Goal: Information Seeking & Learning: Understand process/instructions

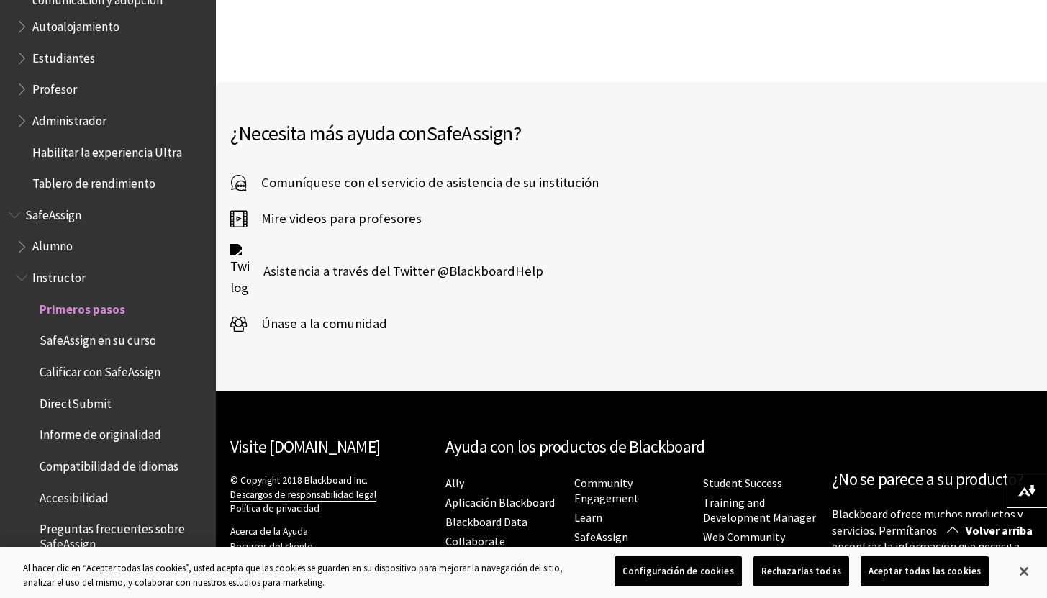
scroll to position [2397, 0]
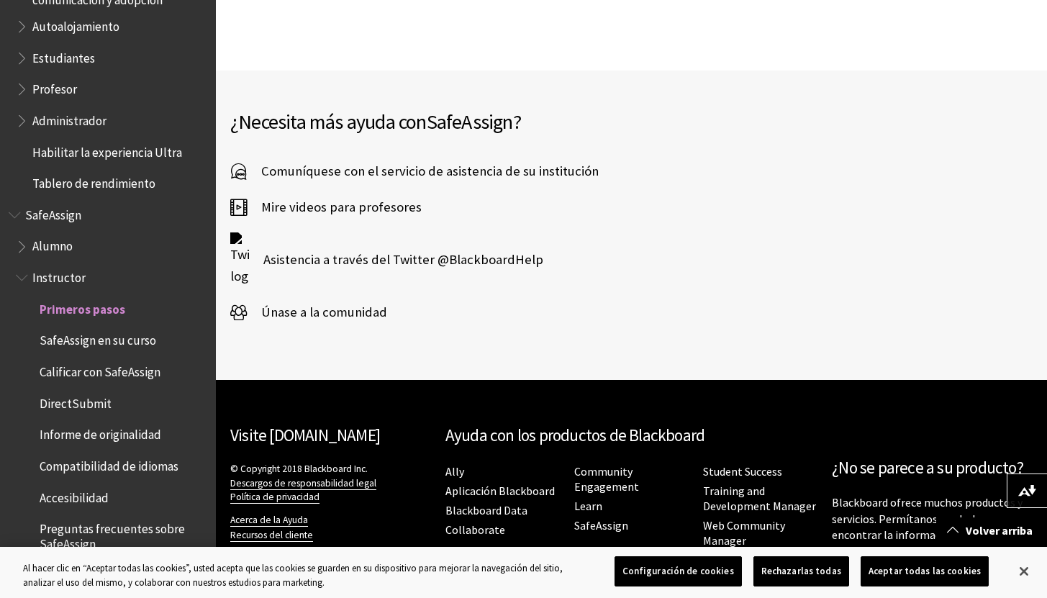
click at [49, 246] on span "Alumno" at bounding box center [52, 244] width 40 height 19
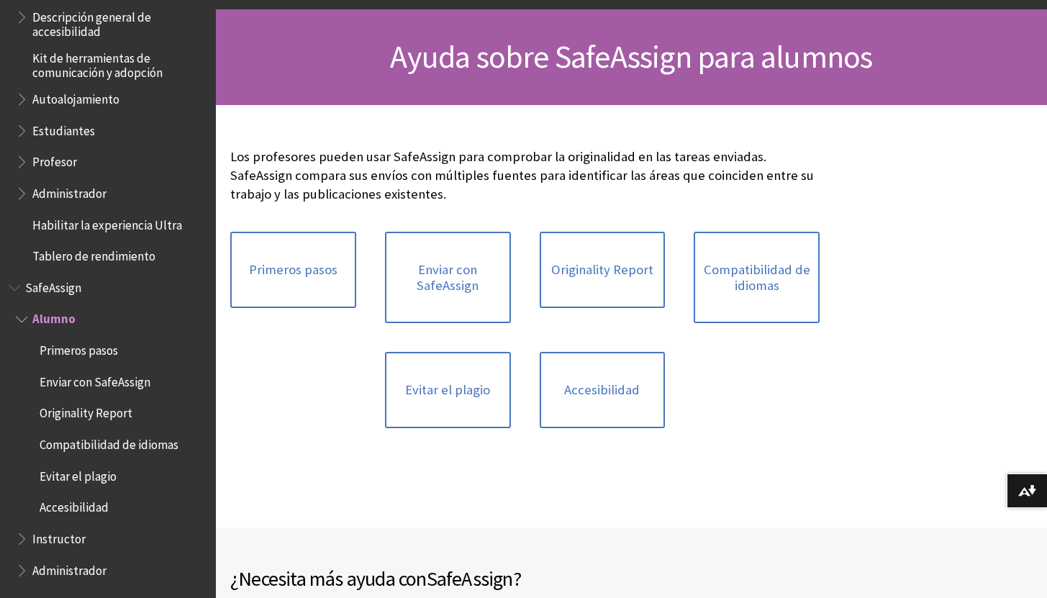
scroll to position [151, 0]
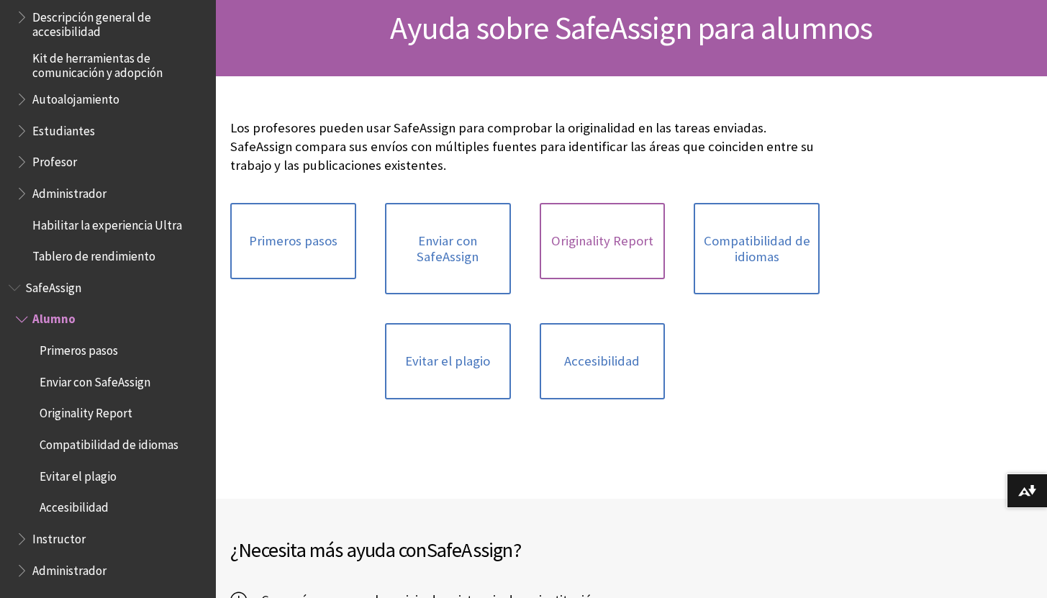
click at [570, 242] on link "Originality Report" at bounding box center [603, 241] width 126 height 76
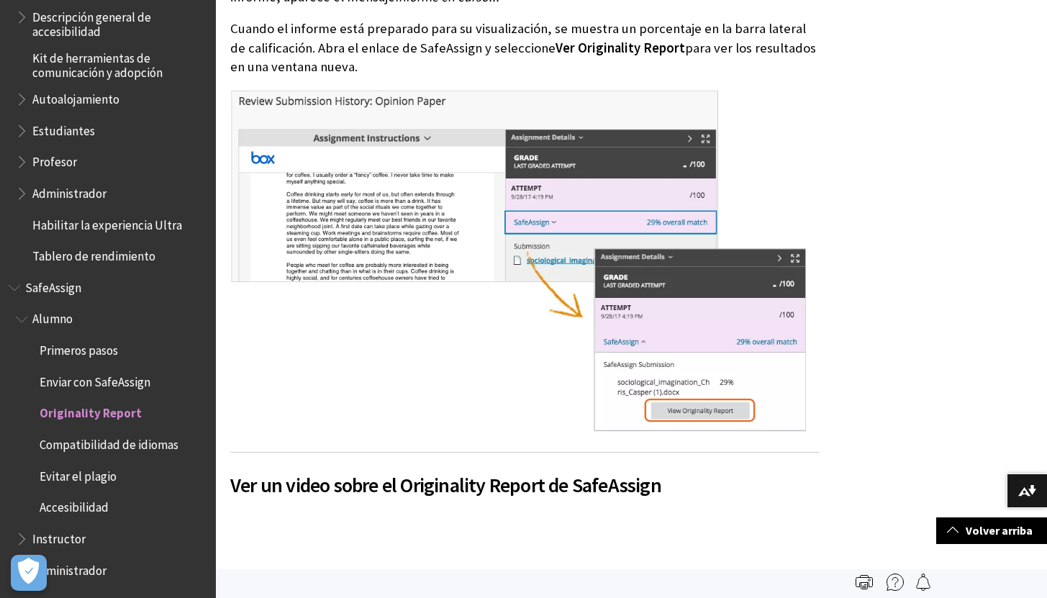
scroll to position [589, 0]
